Goal: Task Accomplishment & Management: Use online tool/utility

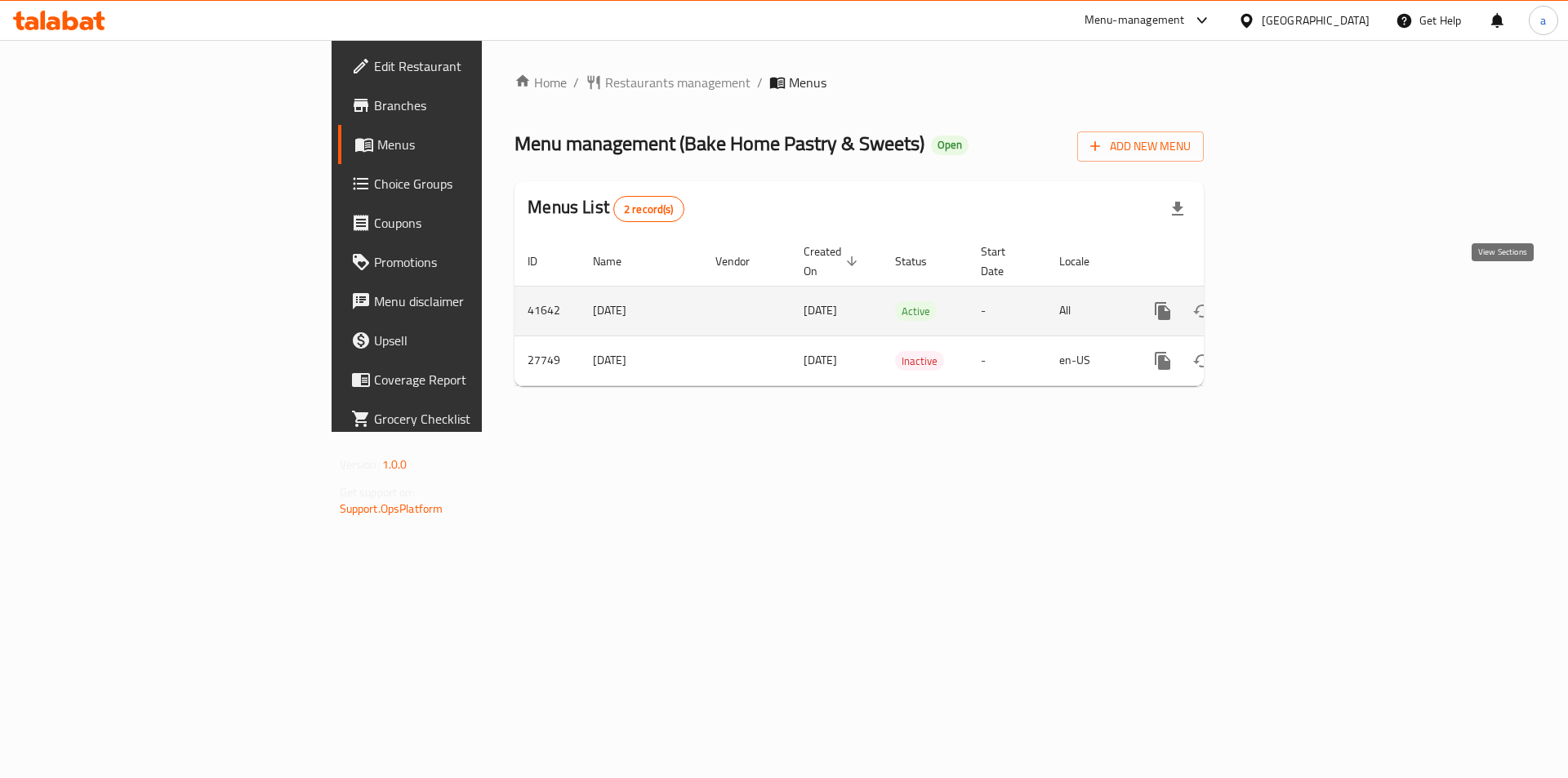
click at [1290, 301] on icon "enhanced table" at bounding box center [1280, 311] width 20 height 20
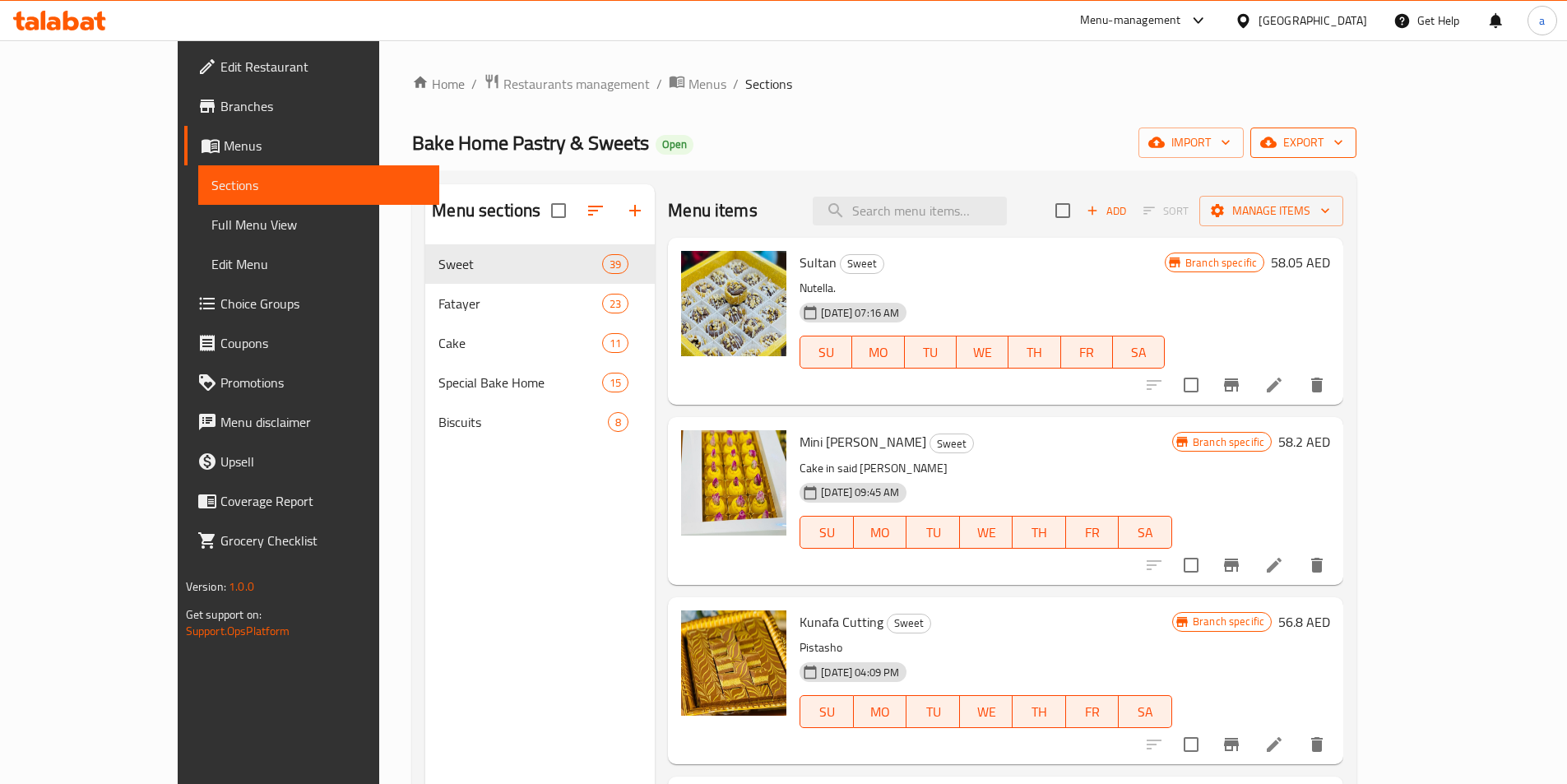
click at [1357, 153] on button "export" at bounding box center [1304, 142] width 106 height 30
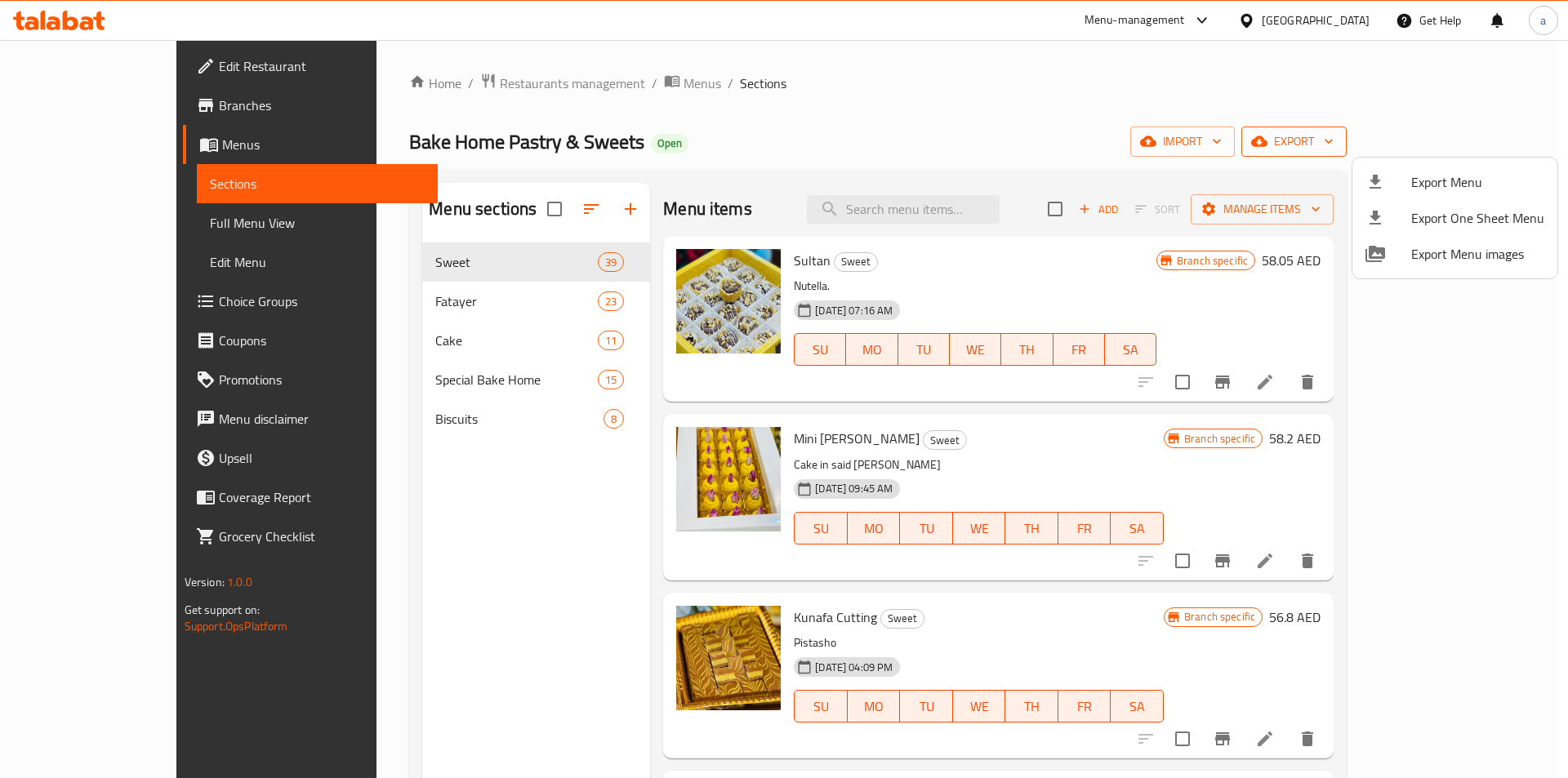
click at [1471, 152] on div at bounding box center [784, 389] width 1568 height 778
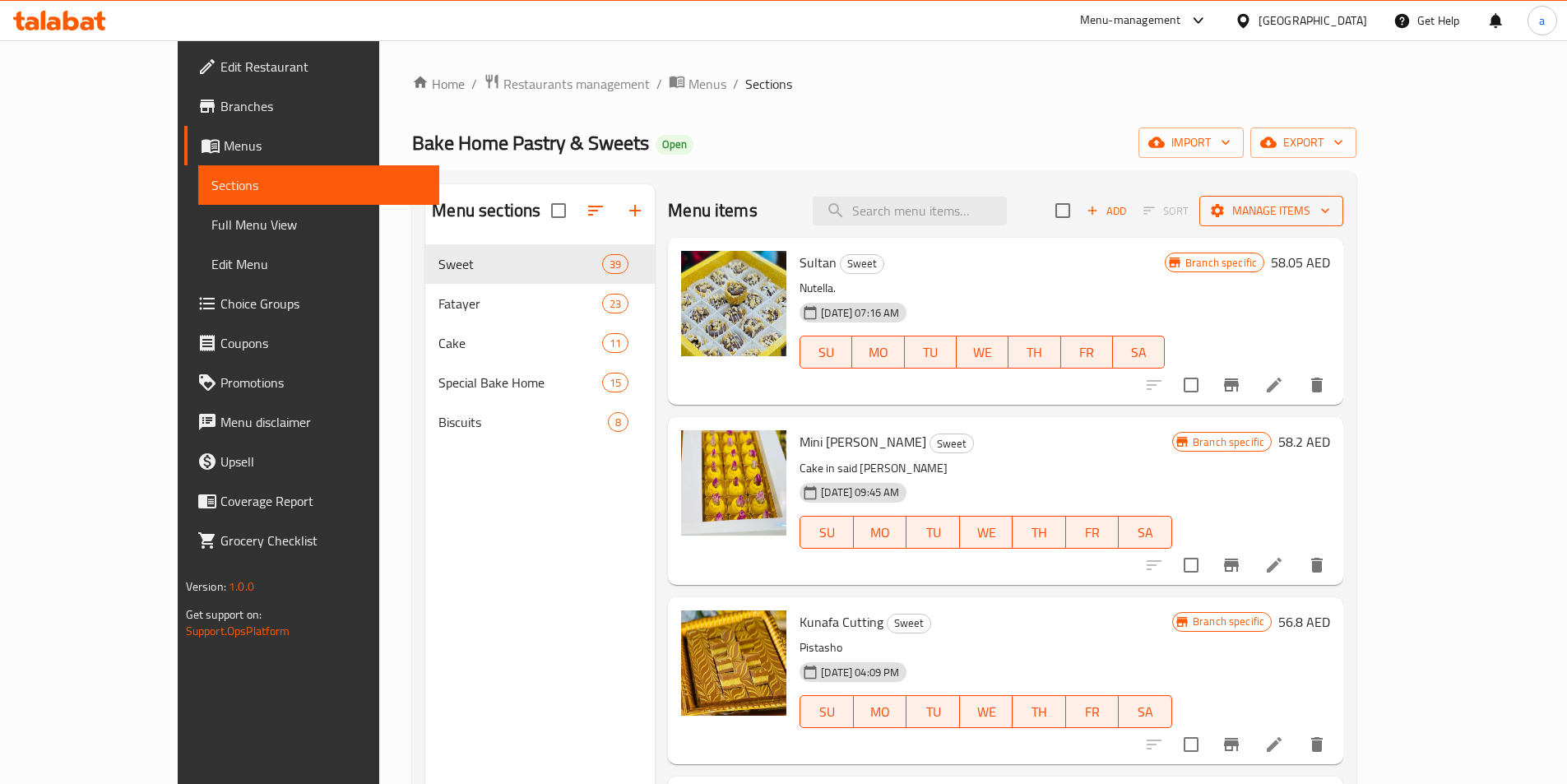
click at [1330, 201] on span "Manage items" at bounding box center [1272, 211] width 118 height 21
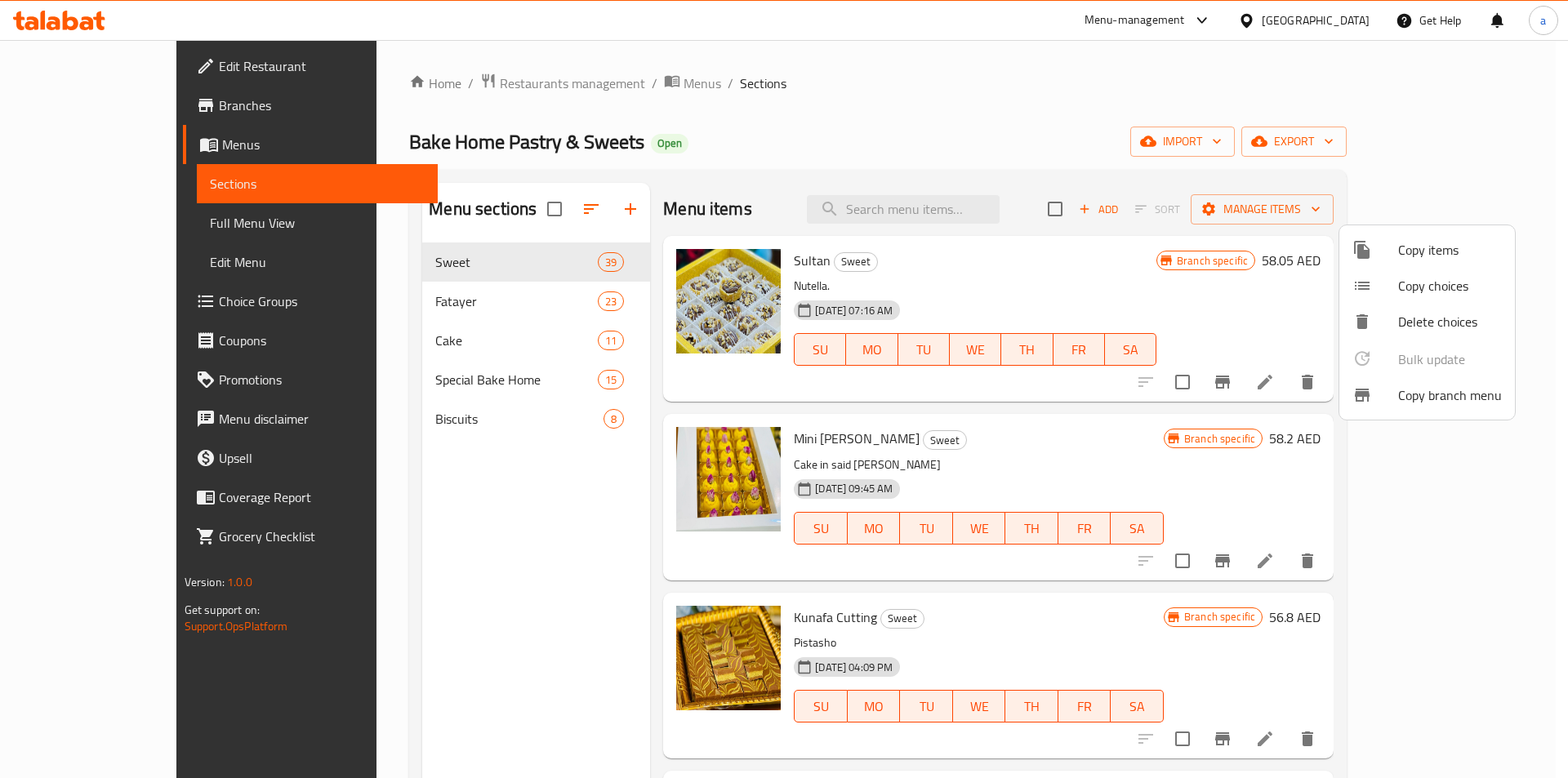
click at [1444, 392] on span "Copy branch menu" at bounding box center [1449, 395] width 103 height 20
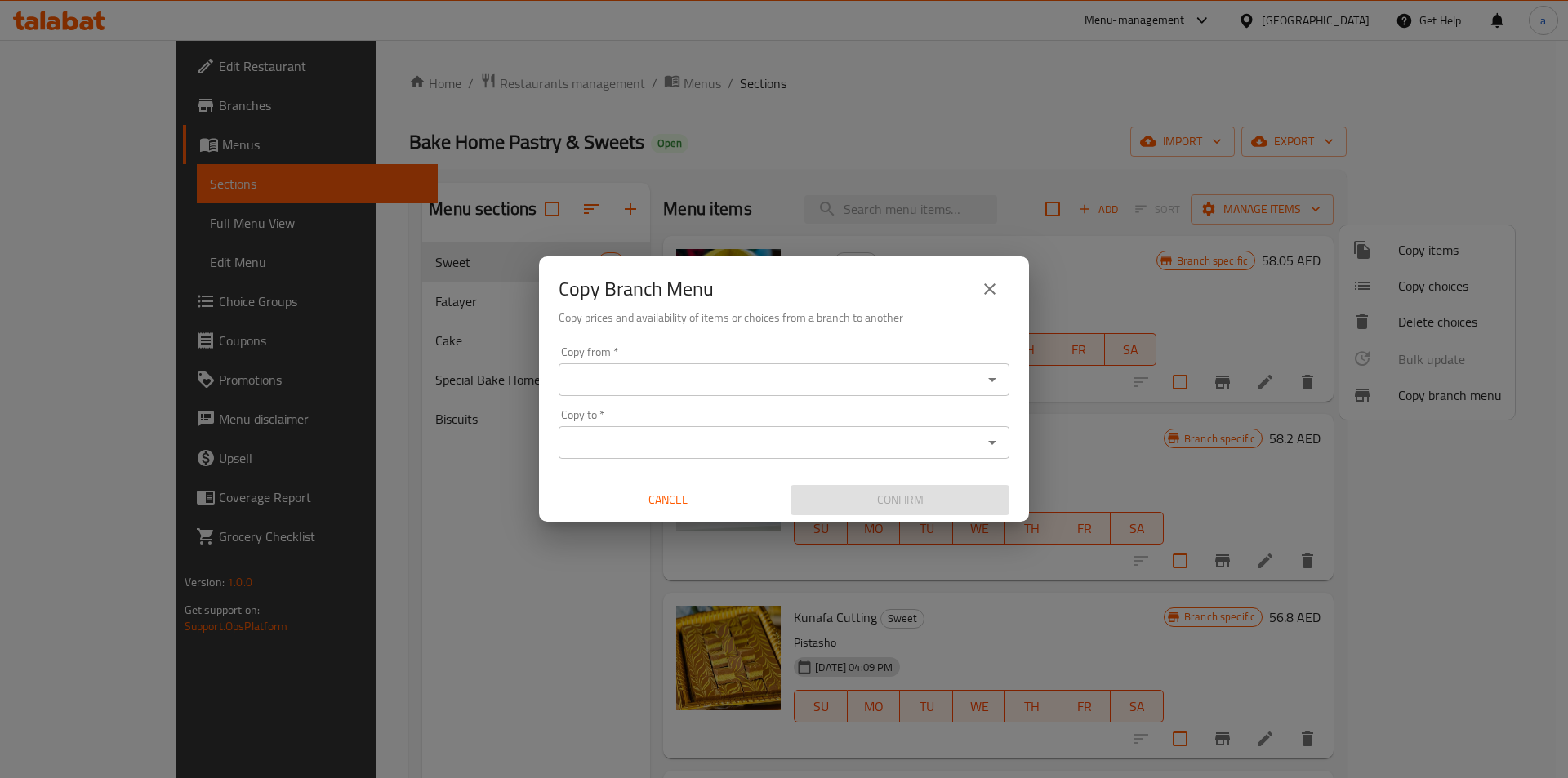
click at [647, 389] on input "Copy from   *" at bounding box center [770, 379] width 414 height 23
click at [574, 364] on div "Copy from *" at bounding box center [784, 379] width 451 height 32
paste input "639340"
type input "639340"
drag, startPoint x: 643, startPoint y: 385, endPoint x: 468, endPoint y: 377, distance: 175.2
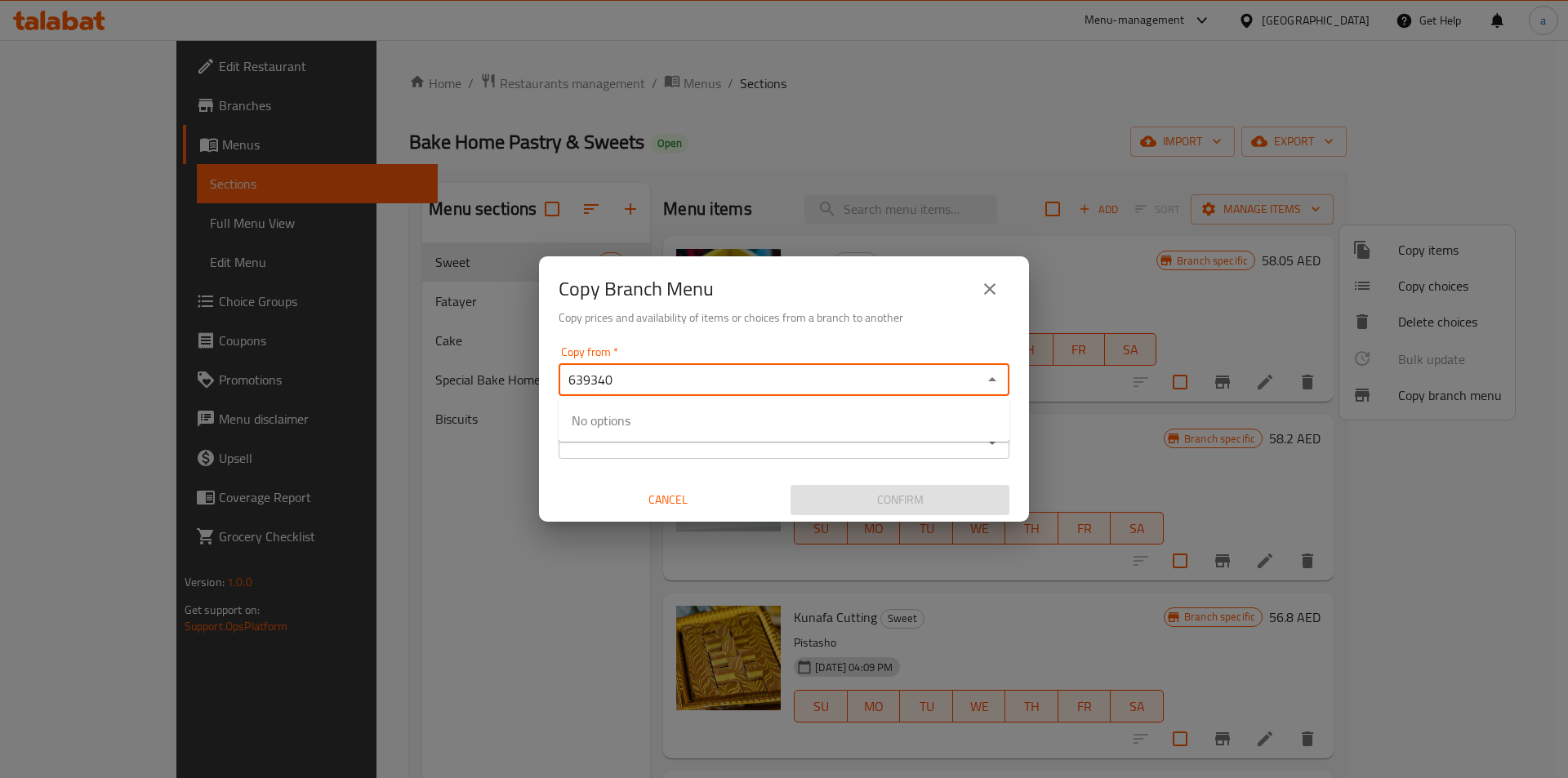
click at [468, 377] on div "Copy Branch Menu Copy prices and availability of items or choices from a branch…" at bounding box center [784, 389] width 1568 height 778
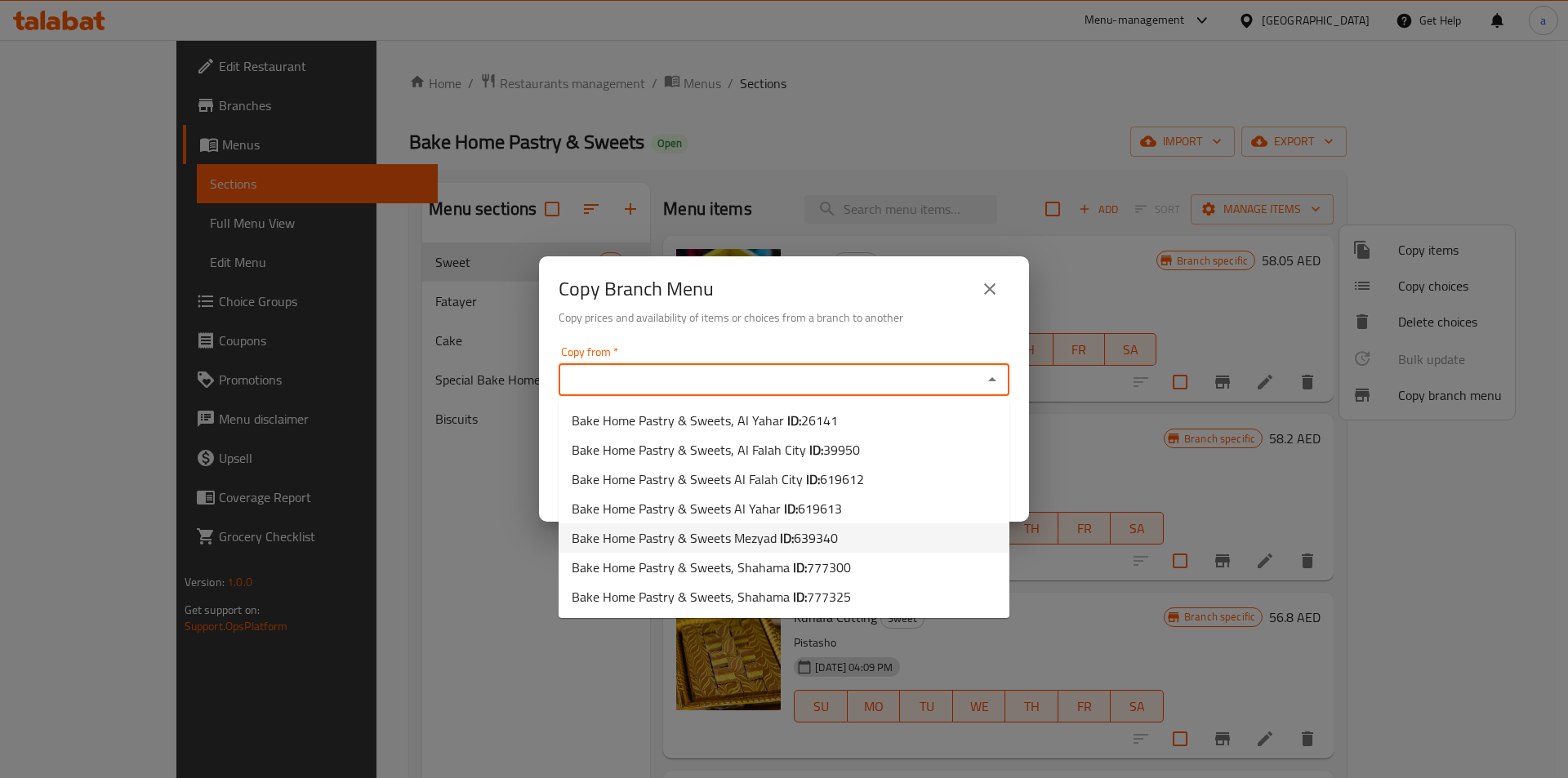
click at [760, 531] on span "Bake Home Pastry & Sweets Mezyad ID: 639340" at bounding box center [705, 537] width 267 height 20
type input "Bake Home Pastry & Sweets Mezyad"
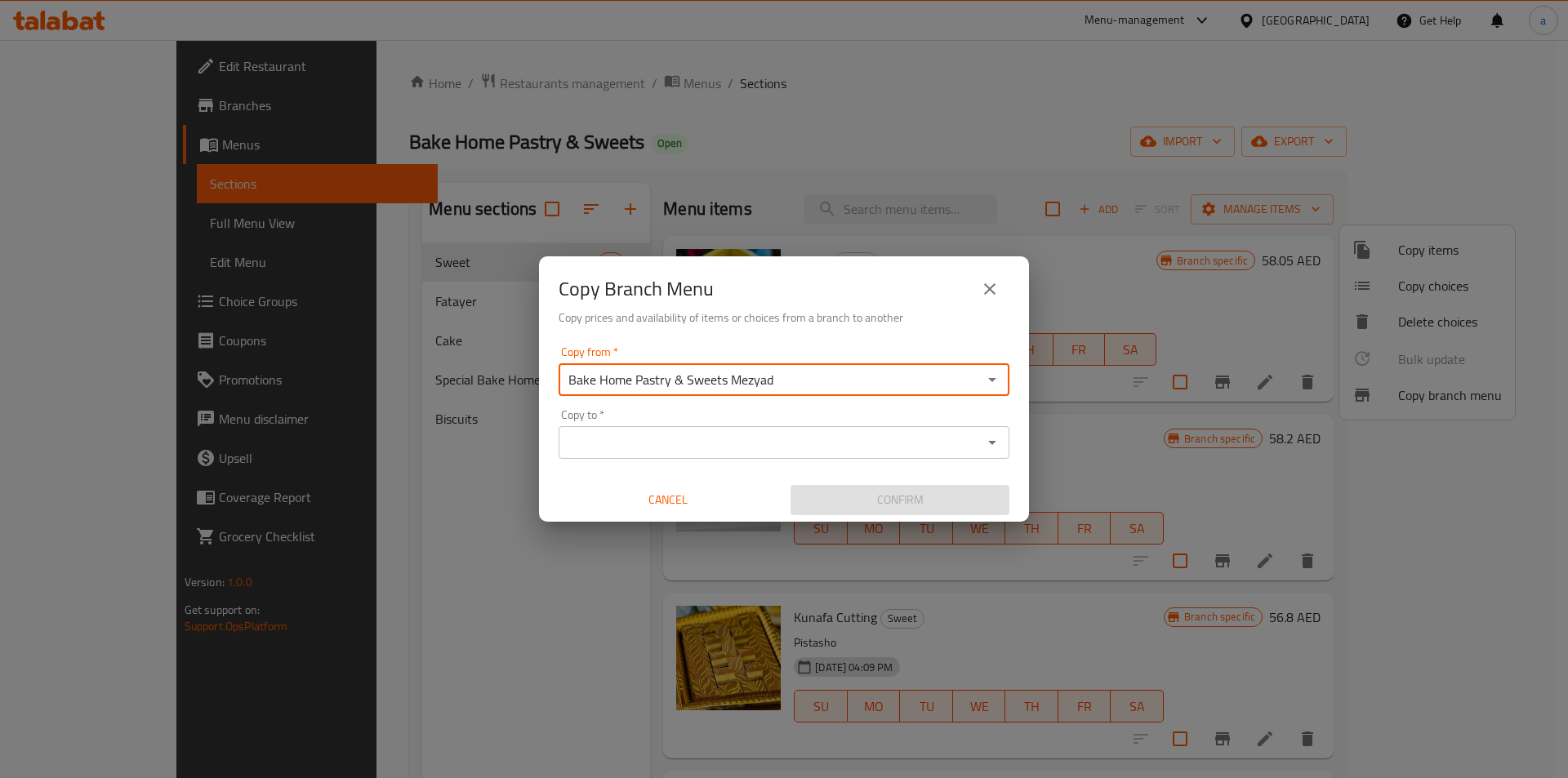
click at [618, 456] on div "Copy to *" at bounding box center [784, 442] width 451 height 32
click at [712, 442] on input "Copy to   *" at bounding box center [770, 442] width 414 height 23
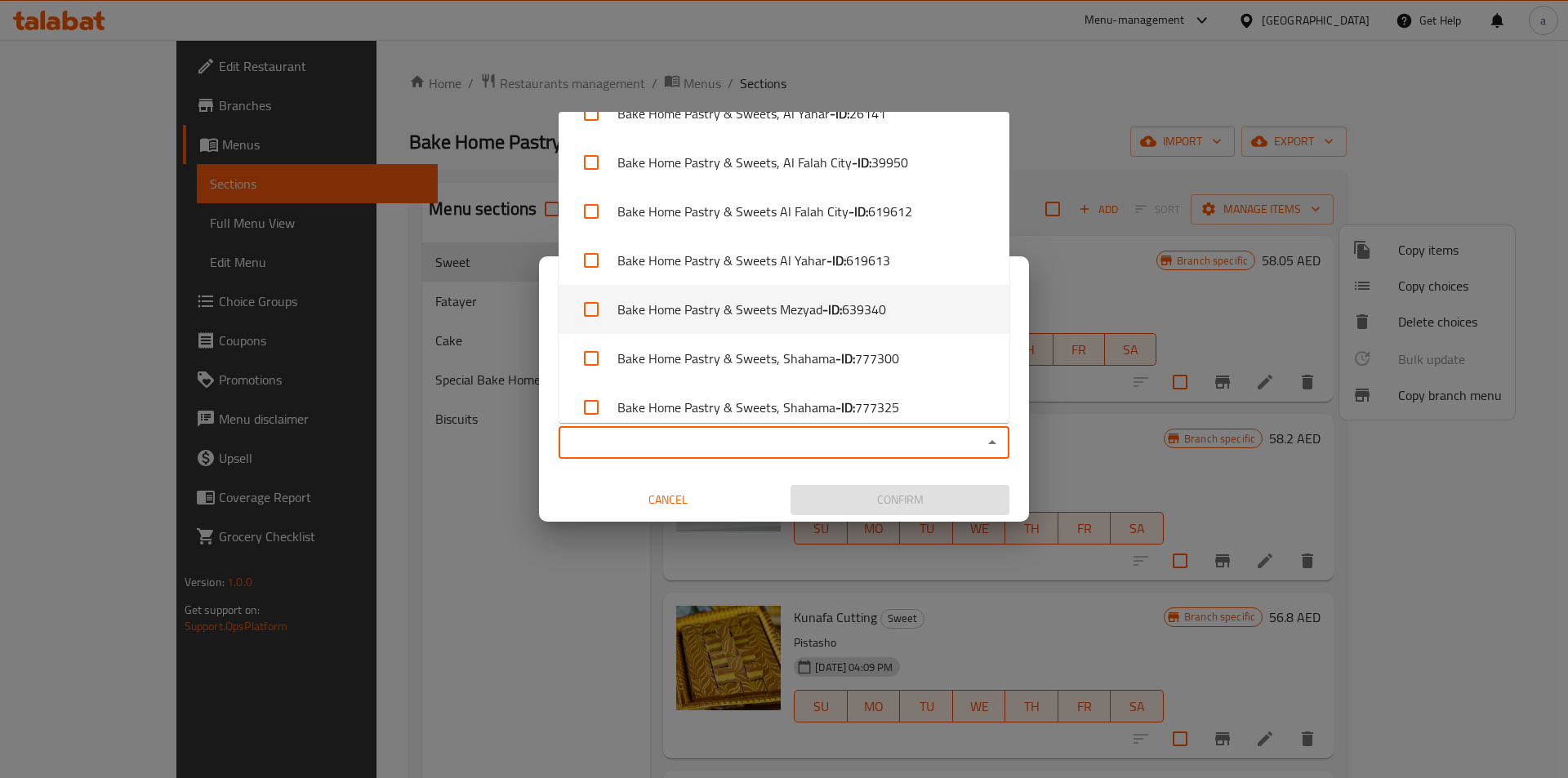
scroll to position [45, 0]
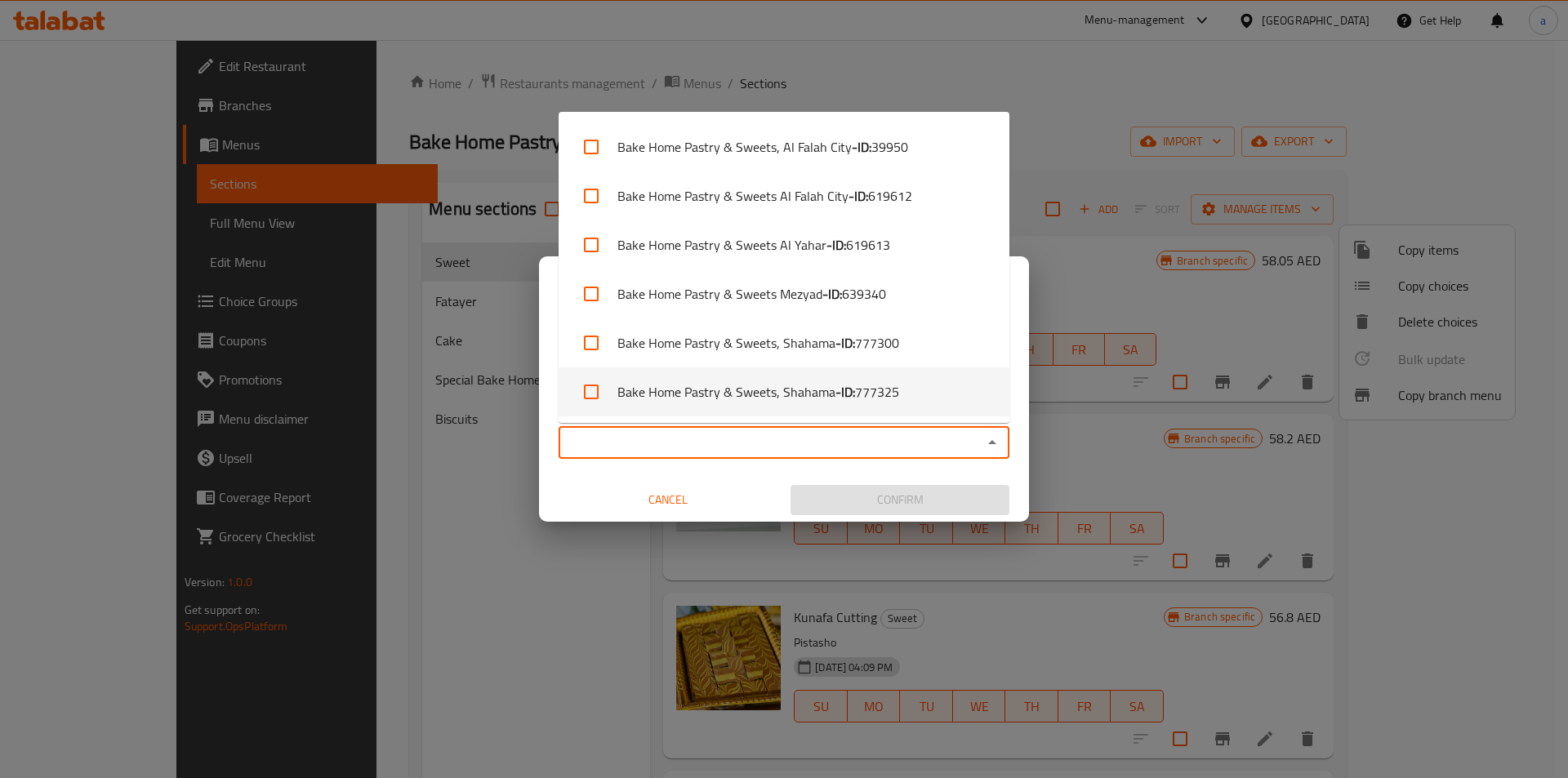
click at [846, 396] on b "- ID:" at bounding box center [845, 391] width 20 height 20
checkbox input "true"
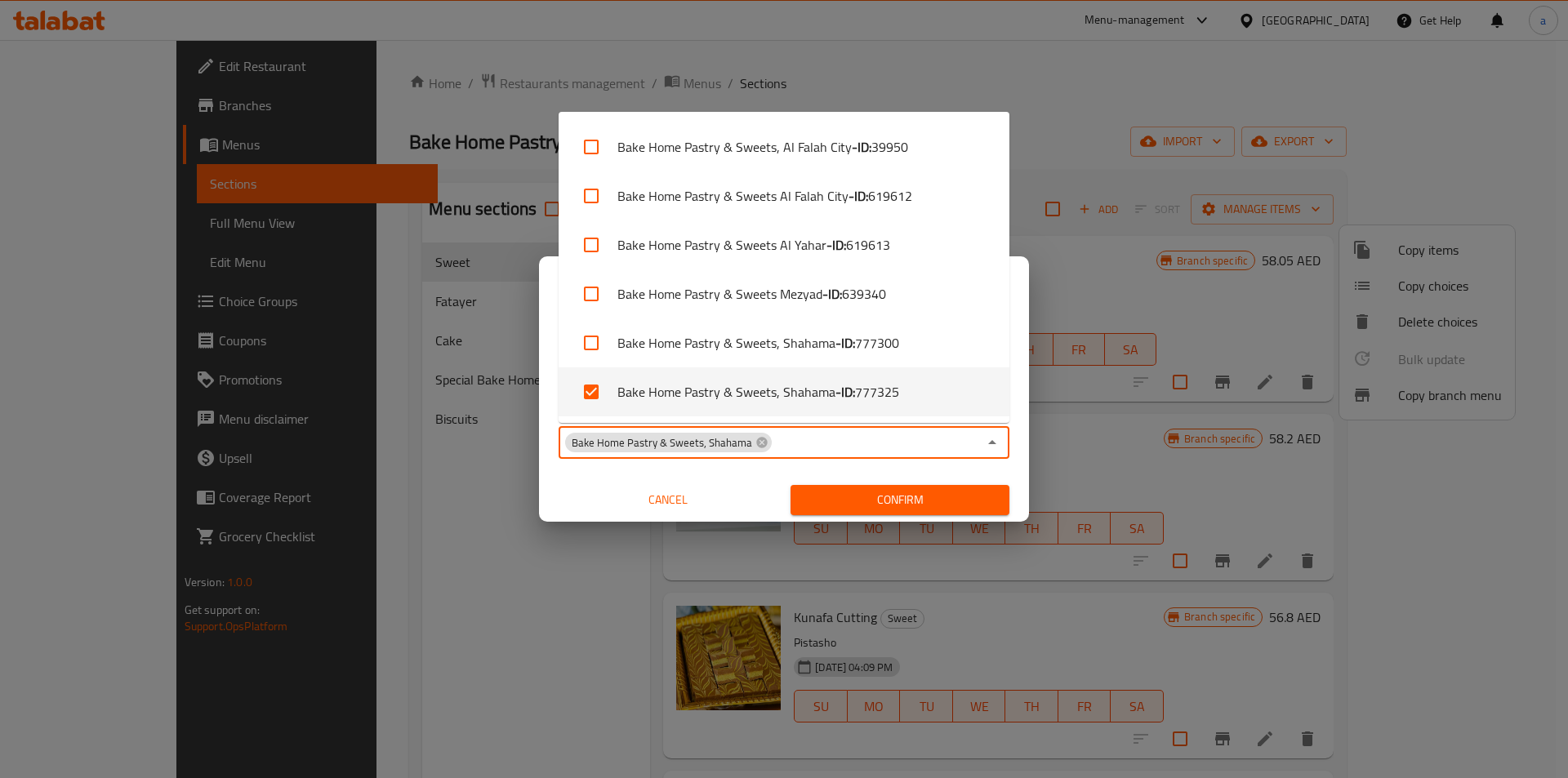
click at [831, 456] on div "Bake Home Pastry & Sweets, Shahama Copy to *" at bounding box center [784, 442] width 451 height 32
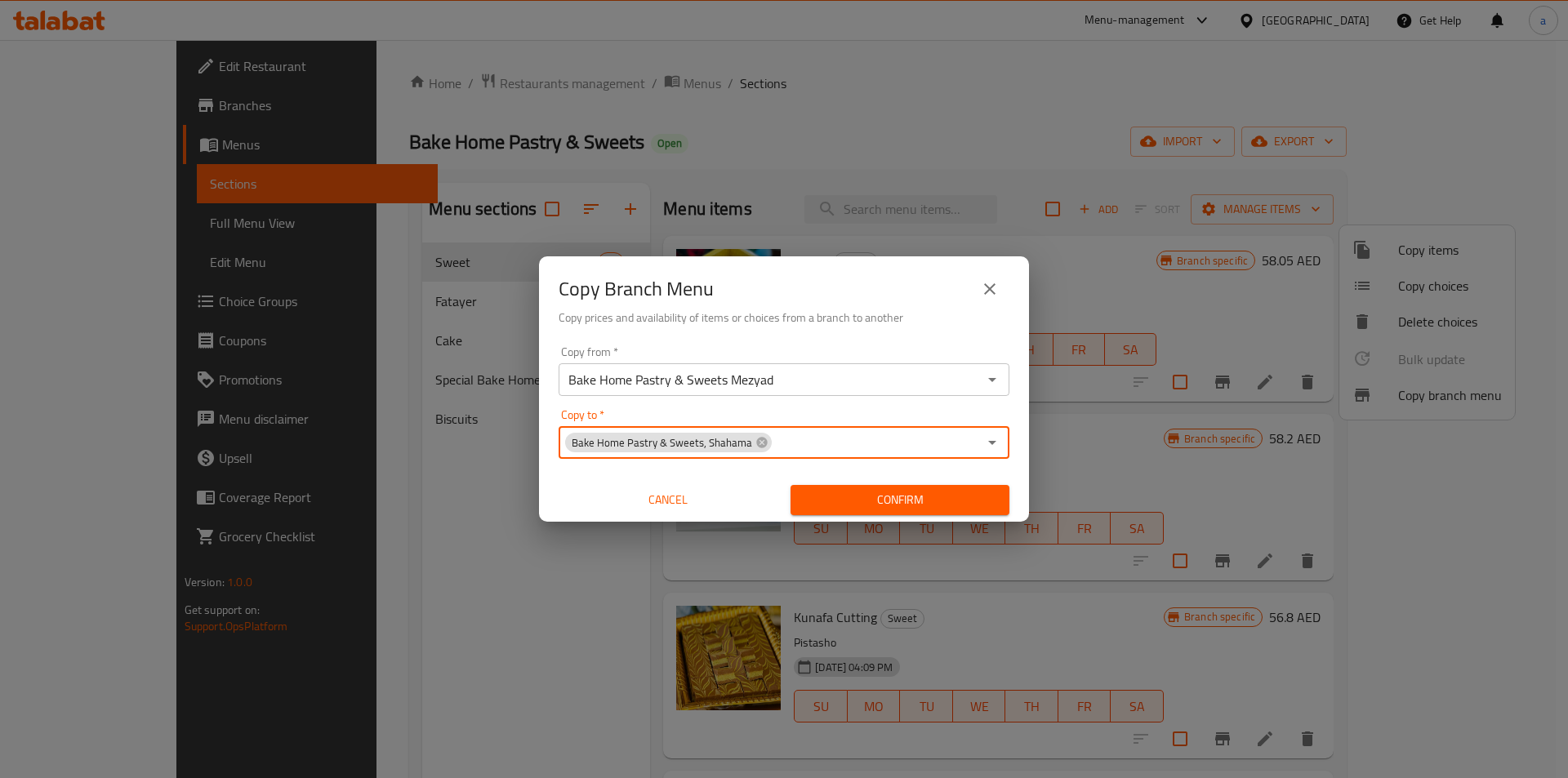
click at [890, 452] on input "Copy to   *" at bounding box center [875, 442] width 204 height 23
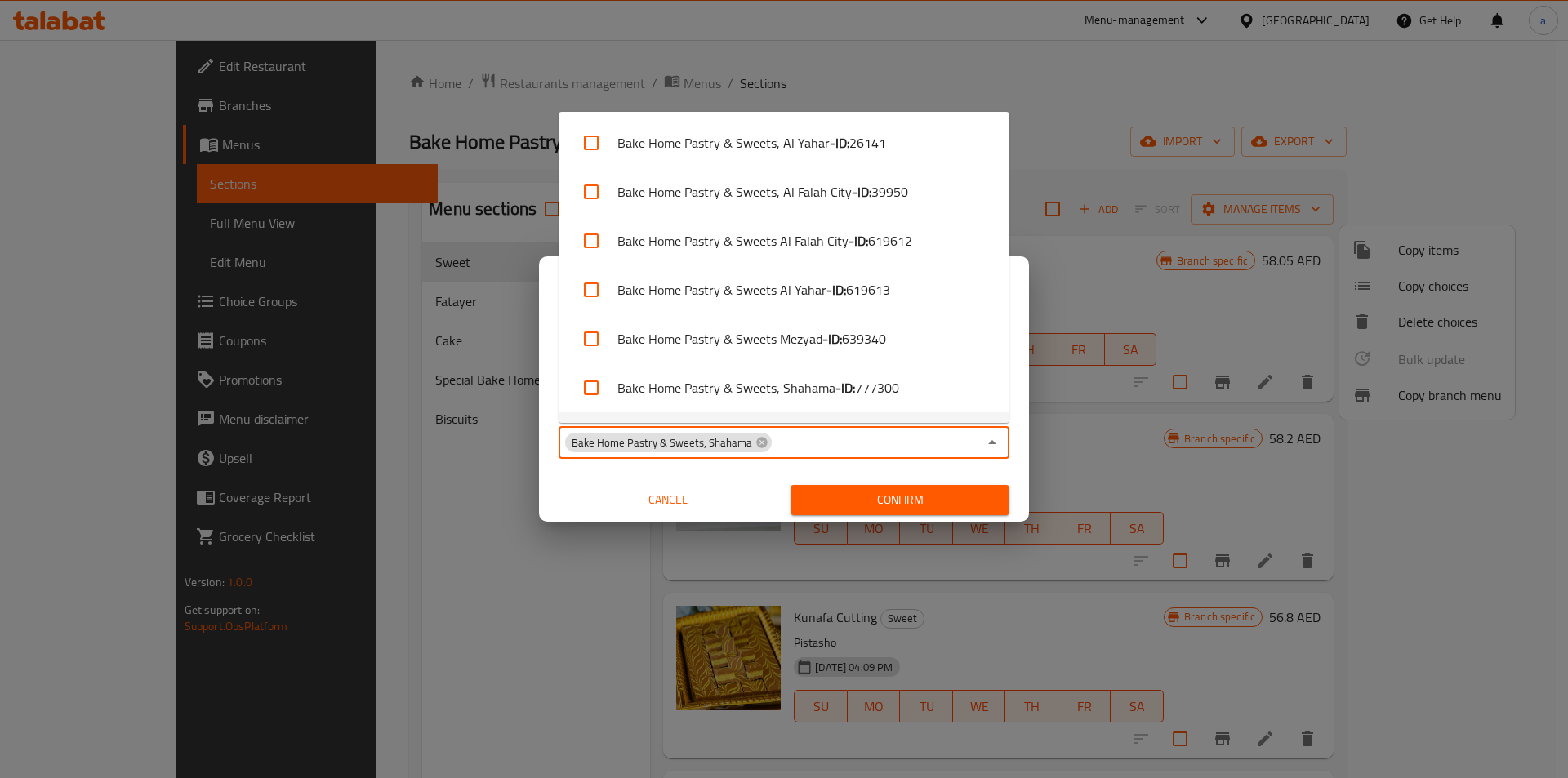
click at [804, 447] on input "Copy to   *" at bounding box center [875, 442] width 204 height 23
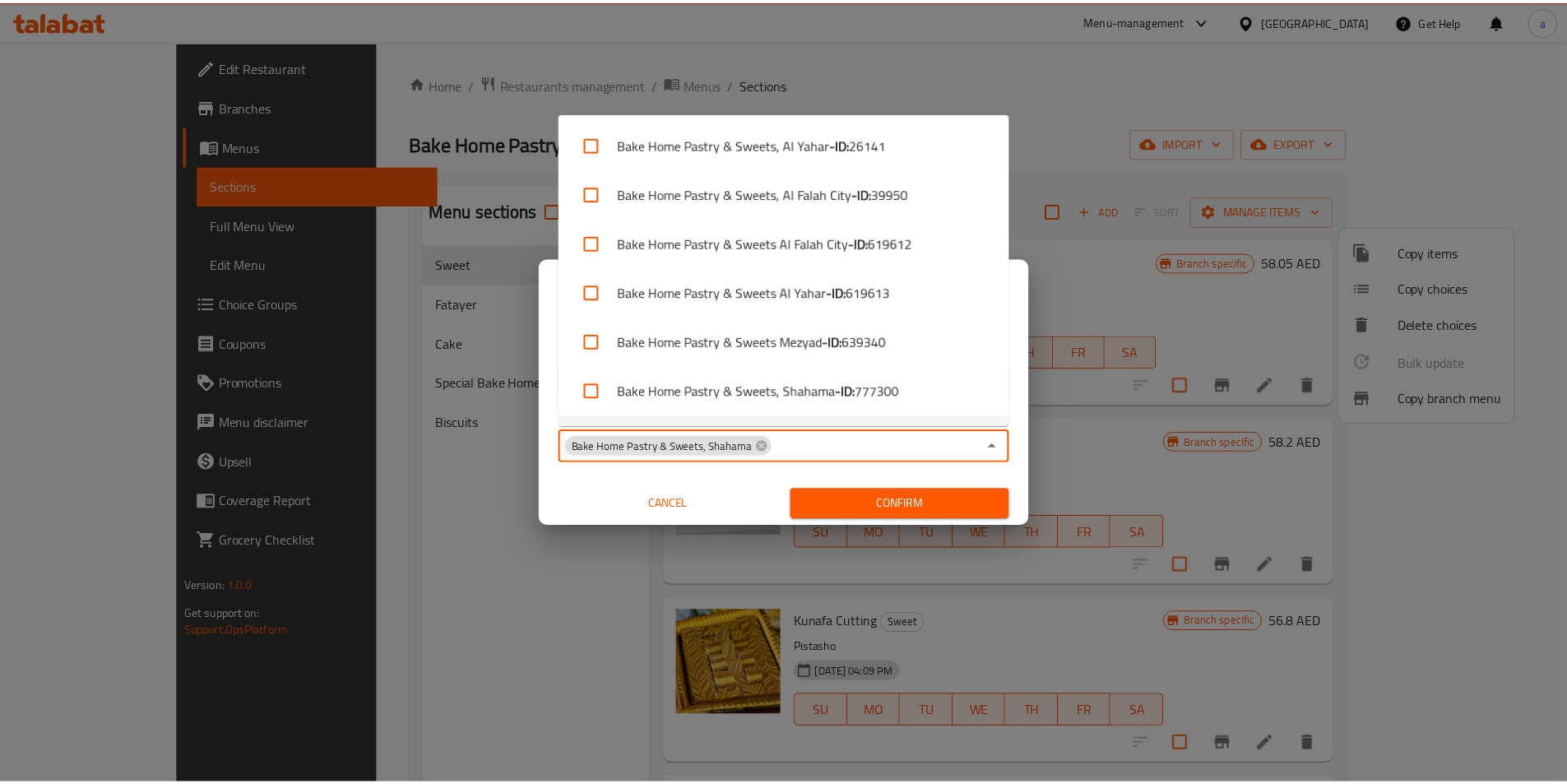
scroll to position [42, 0]
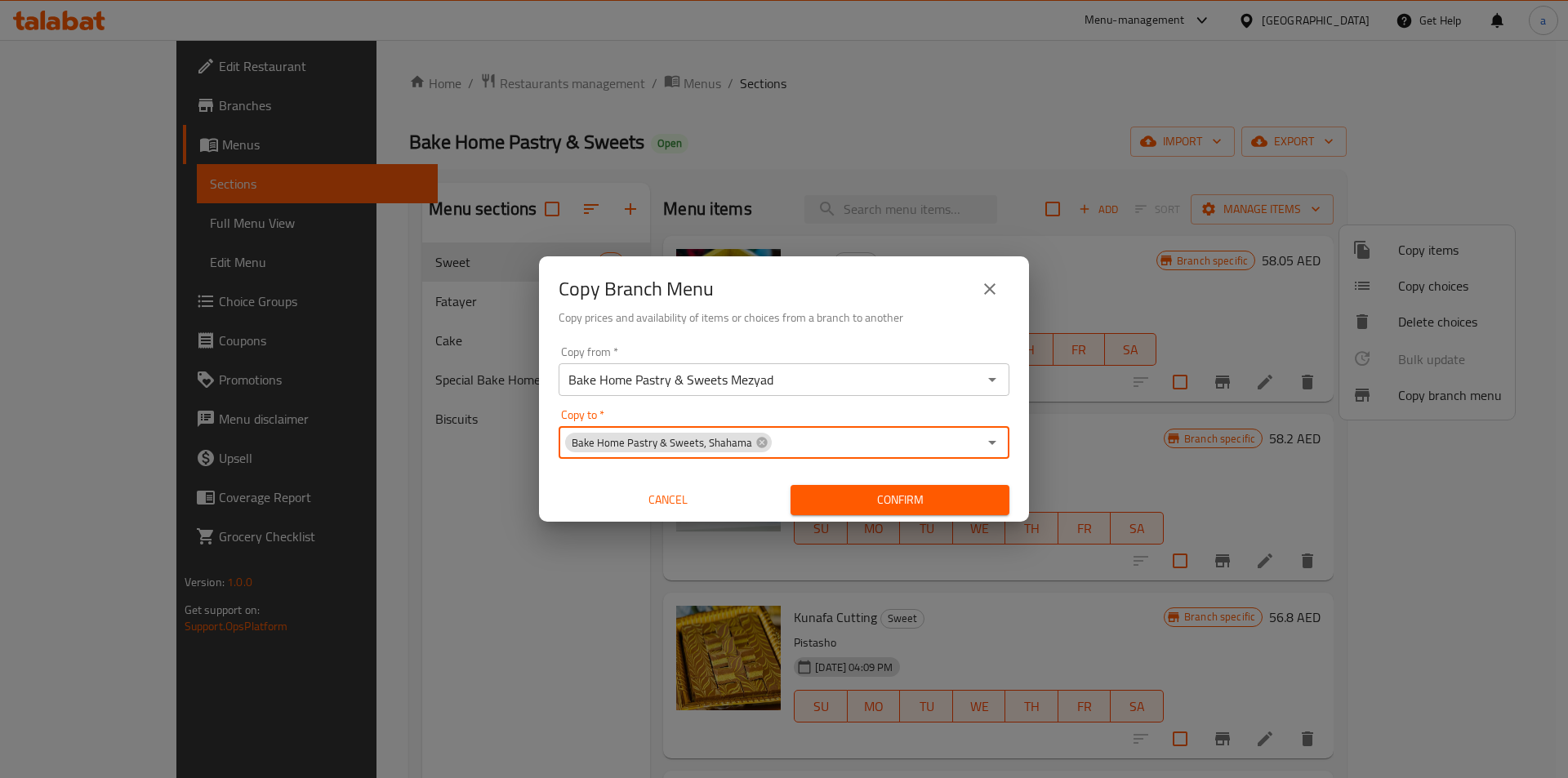
click at [804, 447] on input "Copy to   *" at bounding box center [875, 442] width 204 height 23
click at [840, 508] on span "Confirm" at bounding box center [900, 500] width 193 height 20
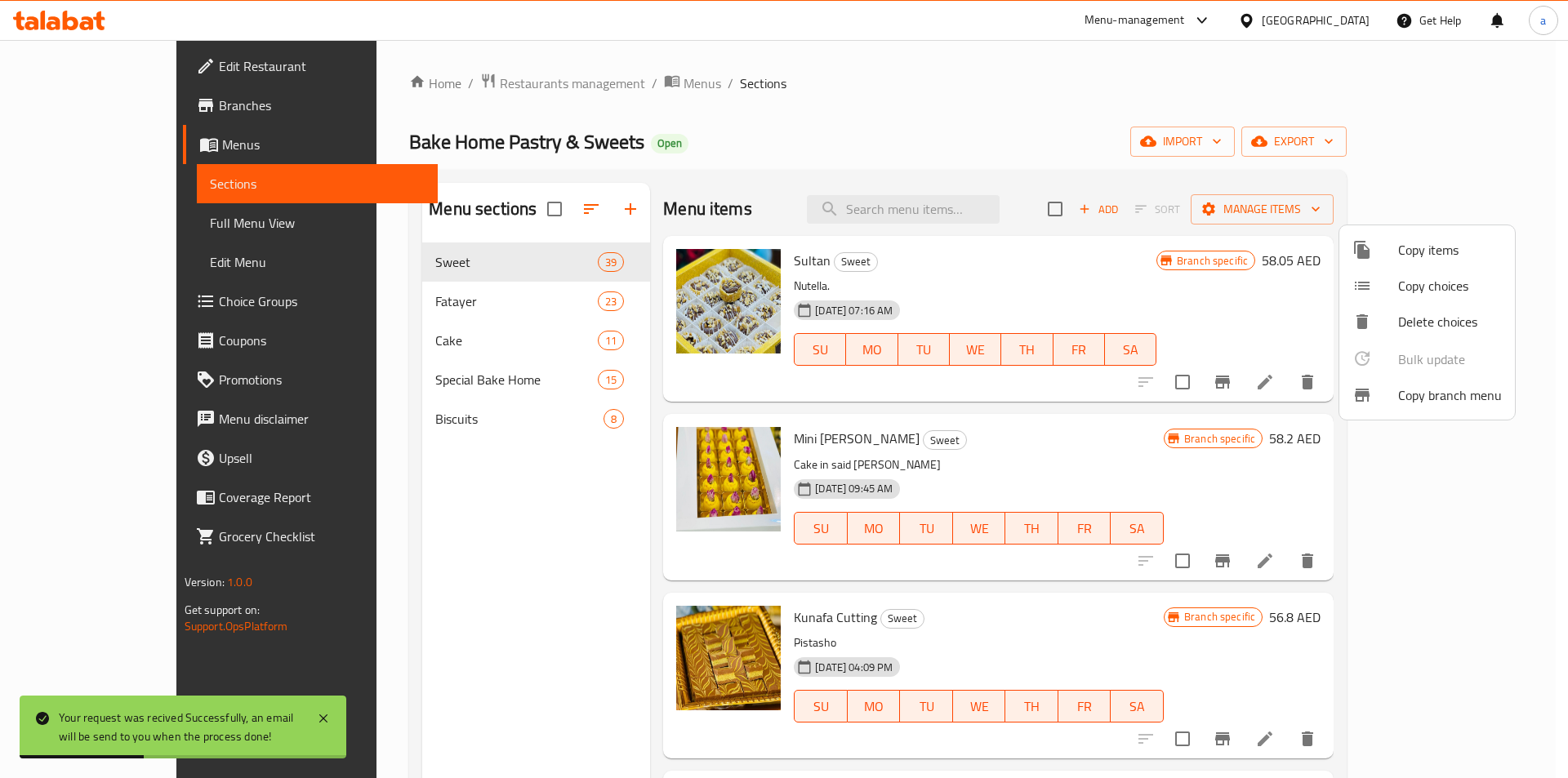
click at [70, 90] on div at bounding box center [784, 389] width 1568 height 778
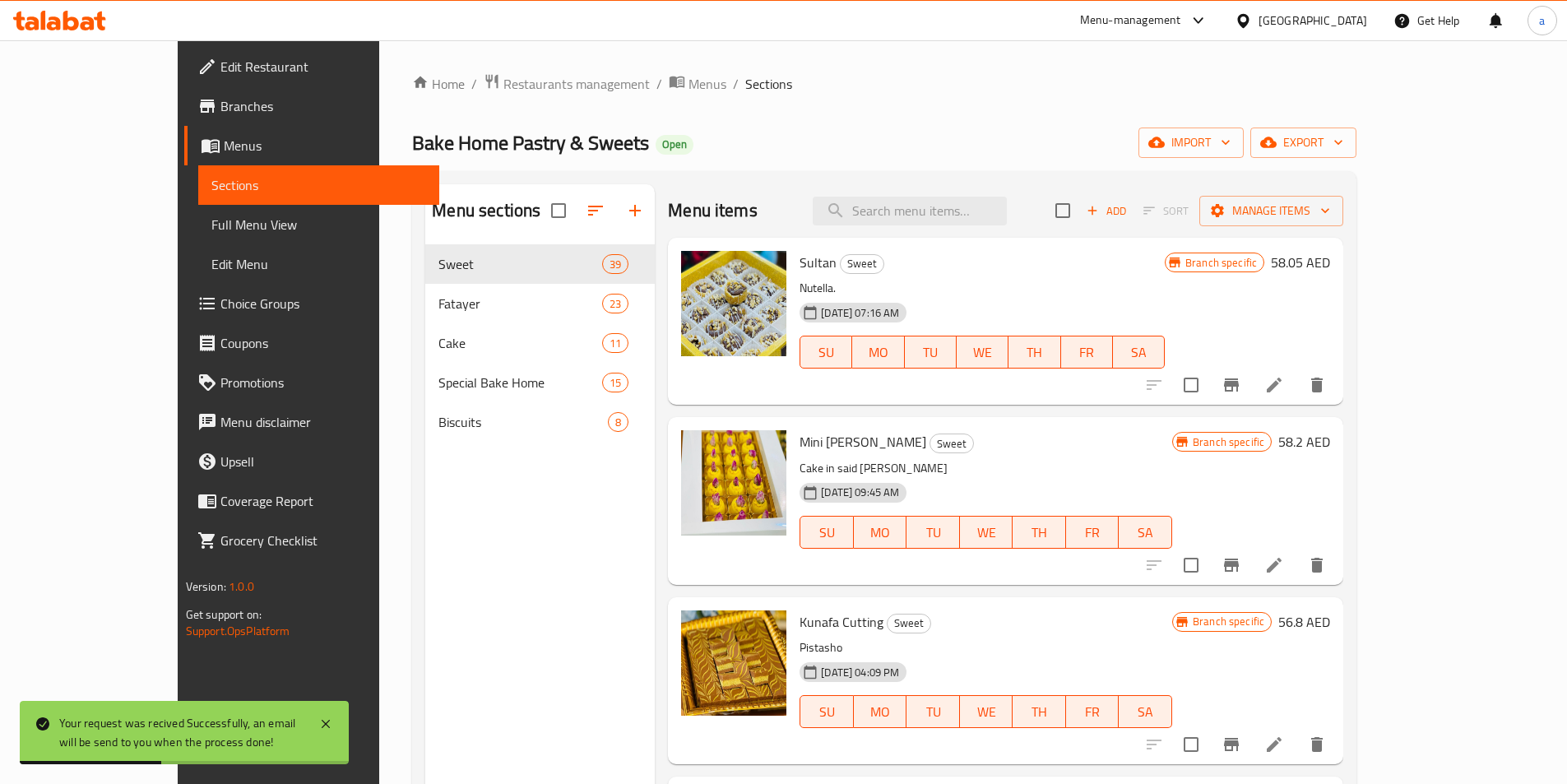
click at [220, 105] on span "Branches" at bounding box center [323, 106] width 206 height 20
